Goal: Task Accomplishment & Management: Manage account settings

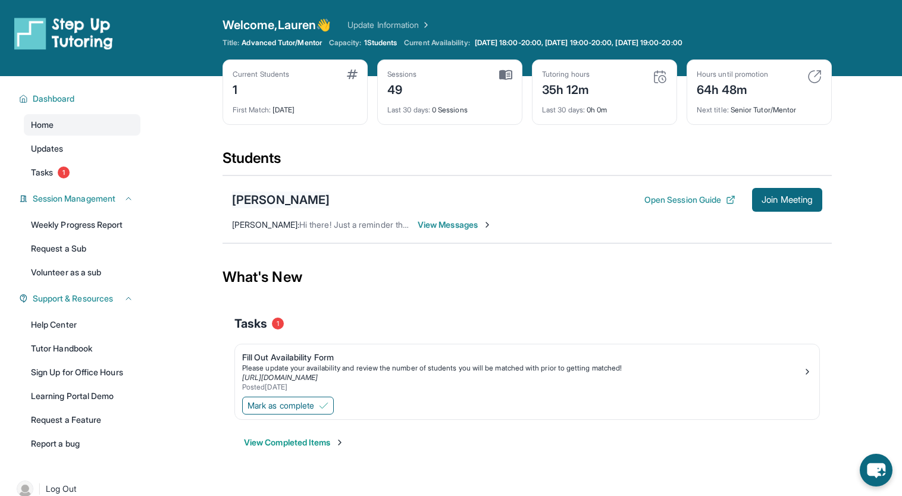
click at [316, 199] on div "[PERSON_NAME]" at bounding box center [281, 199] width 98 height 17
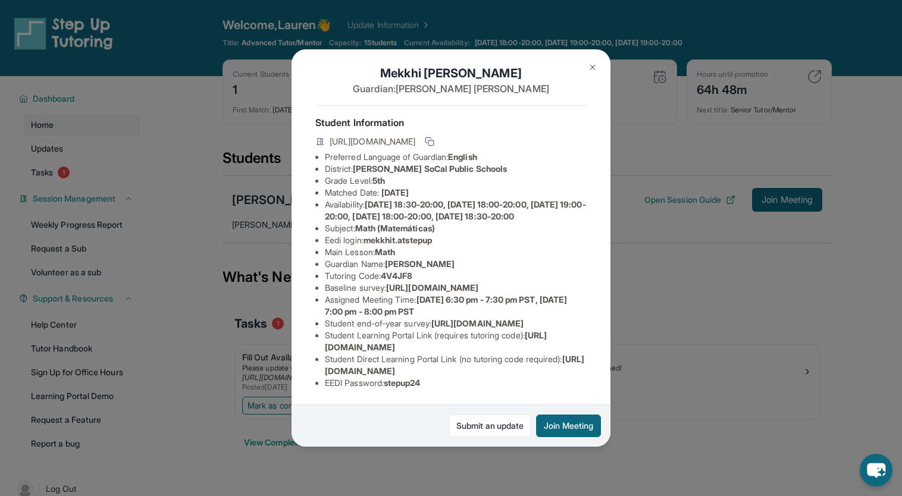
scroll to position [119, 0]
drag, startPoint x: 326, startPoint y: 365, endPoint x: 599, endPoint y: 364, distance: 273.6
click at [599, 364] on div "[PERSON_NAME] Guardian: [PERSON_NAME] Student Information [URL][DOMAIN_NAME] Pr…" at bounding box center [450, 247] width 319 height 397
copy span "[URL][DOMAIN_NAME]"
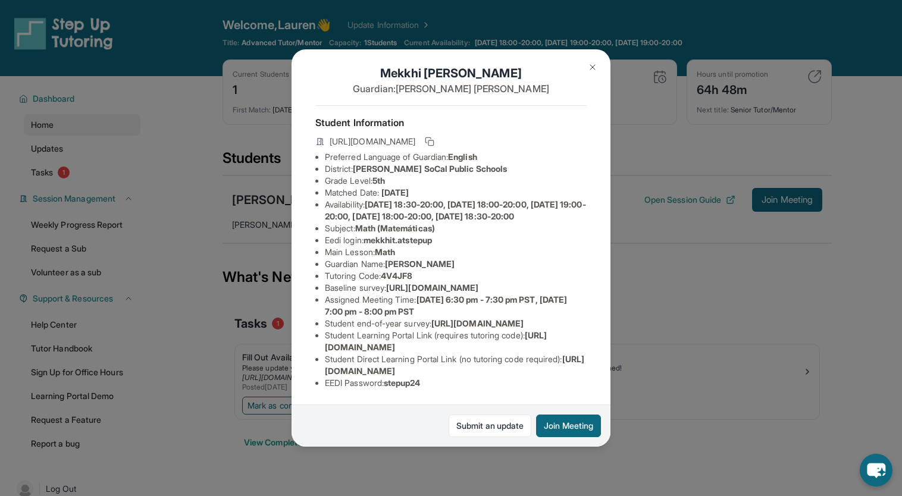
click at [730, 367] on div "[PERSON_NAME] Guardian: [PERSON_NAME] Student Information [URL][DOMAIN_NAME] Pr…" at bounding box center [451, 248] width 902 height 496
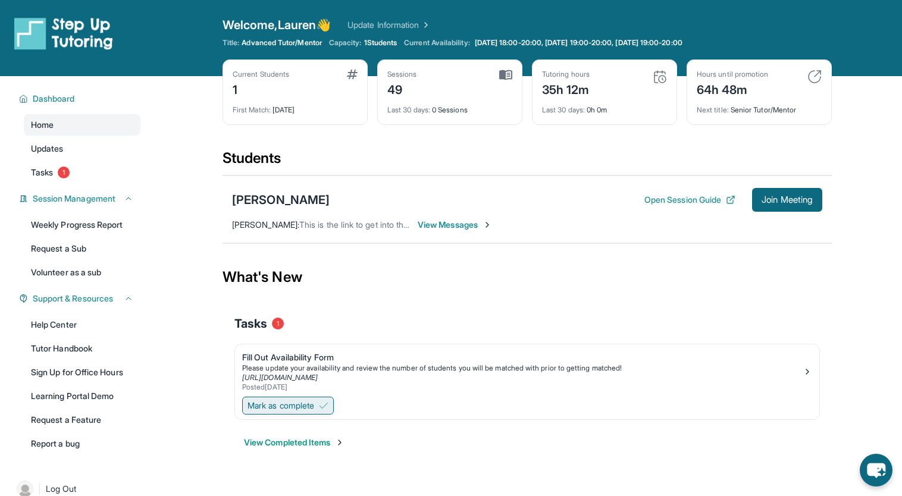
click at [314, 406] on span "Mark as complete" at bounding box center [280, 406] width 67 height 12
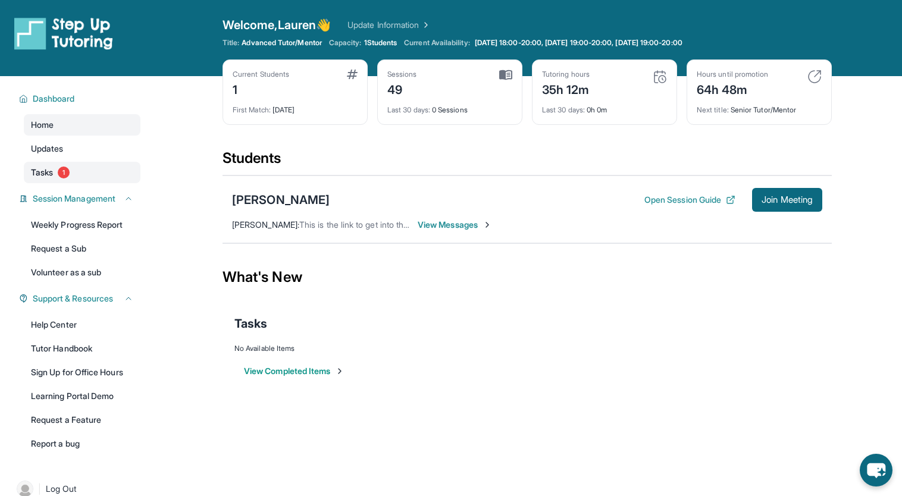
click at [98, 178] on link "Tasks 1" at bounding box center [82, 172] width 117 height 21
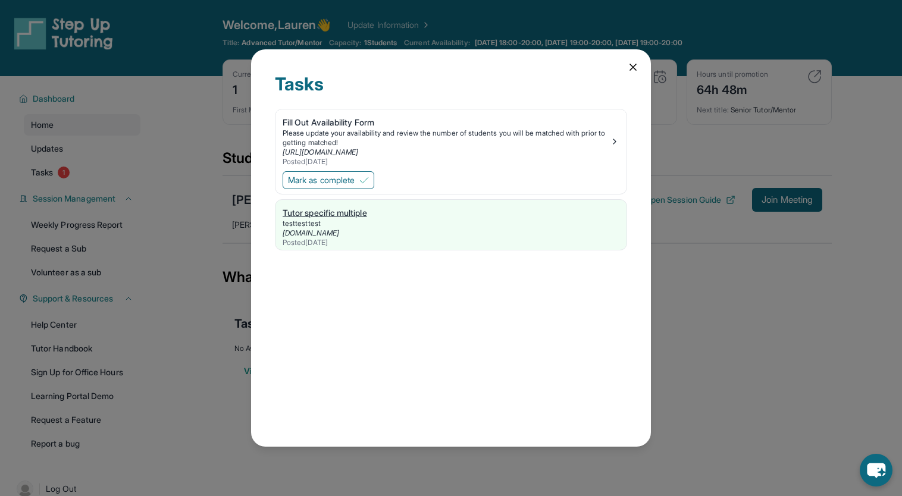
click at [349, 177] on span "Mark as complete" at bounding box center [321, 180] width 67 height 12
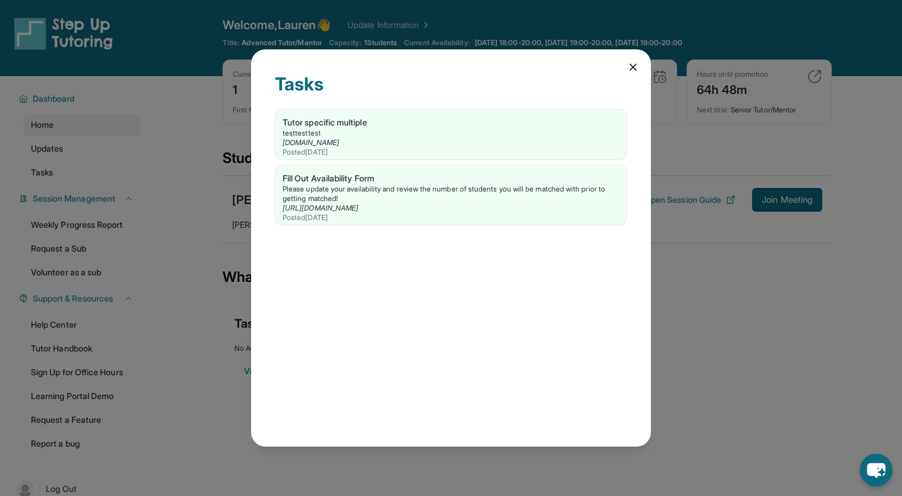
click at [752, 281] on div "Tasks Tutor specific multiple testtesttest stepuptutoring.org Posted 4/15/2025 …" at bounding box center [451, 248] width 902 height 496
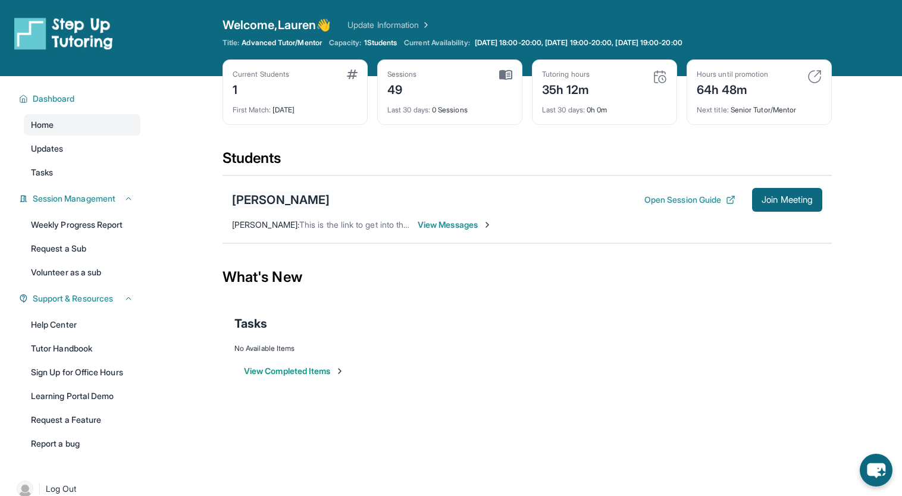
click at [324, 196] on div "[PERSON_NAME]" at bounding box center [281, 199] width 98 height 17
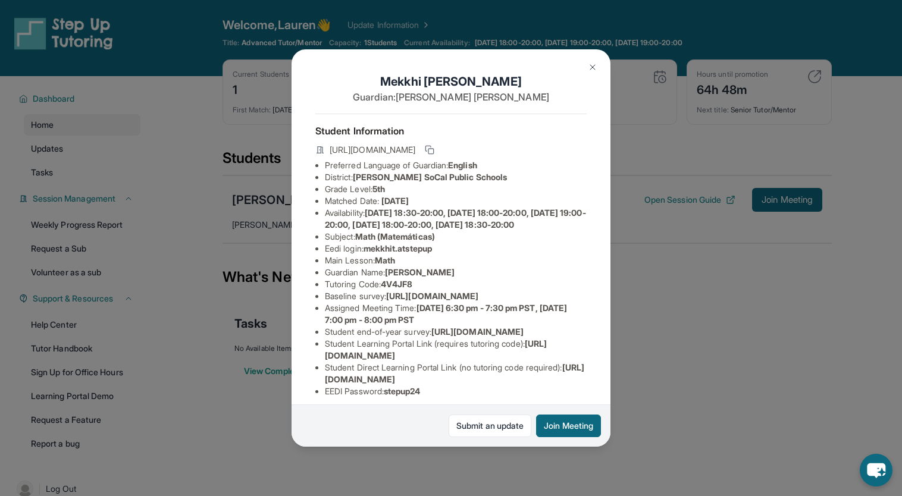
click at [654, 269] on div "[PERSON_NAME] Guardian: [PERSON_NAME] Student Information [URL][DOMAIN_NAME] Pr…" at bounding box center [451, 248] width 902 height 496
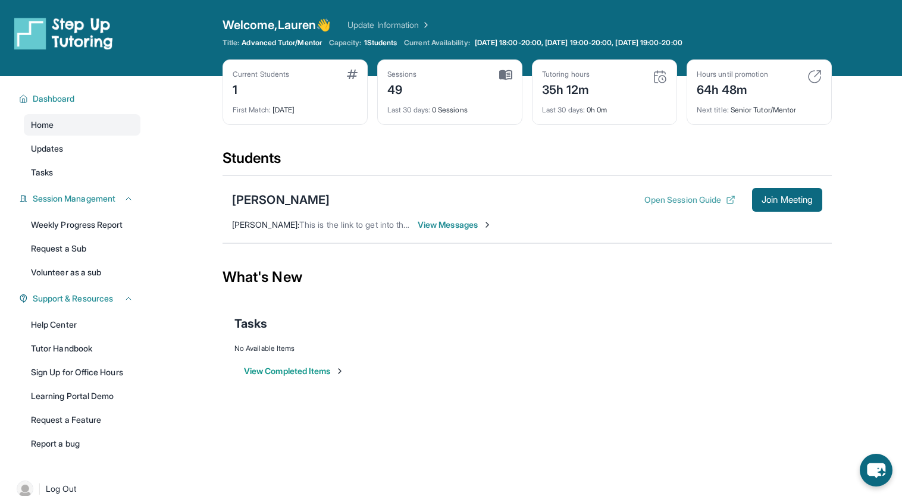
click at [662, 196] on button "Open Session Guide" at bounding box center [689, 200] width 91 height 12
click at [690, 194] on button "Open Session Guide" at bounding box center [689, 200] width 91 height 12
